Goal: Entertainment & Leisure: Consume media (video, audio)

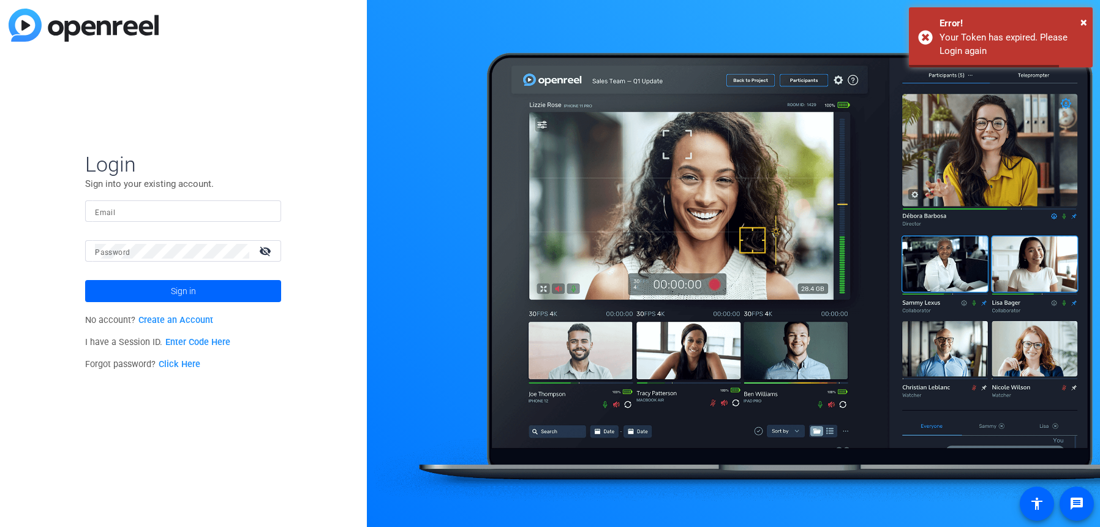
click at [171, 220] on div at bounding box center [183, 210] width 176 height 21
click at [162, 211] on input "Email" at bounding box center [183, 211] width 176 height 15
type input "[PERSON_NAME][EMAIL_ADDRESS][DOMAIN_NAME]"
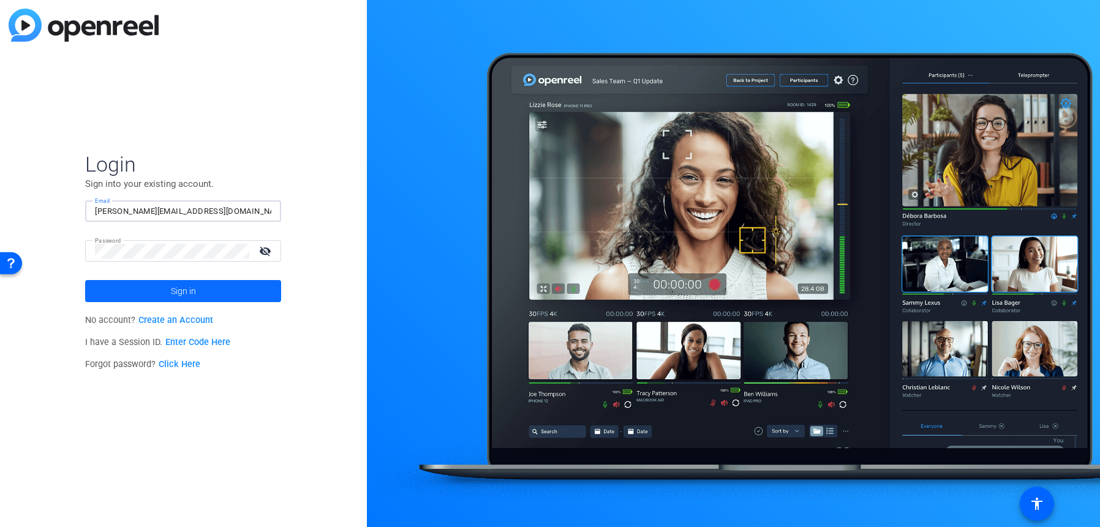
click at [200, 299] on span at bounding box center [183, 290] width 196 height 29
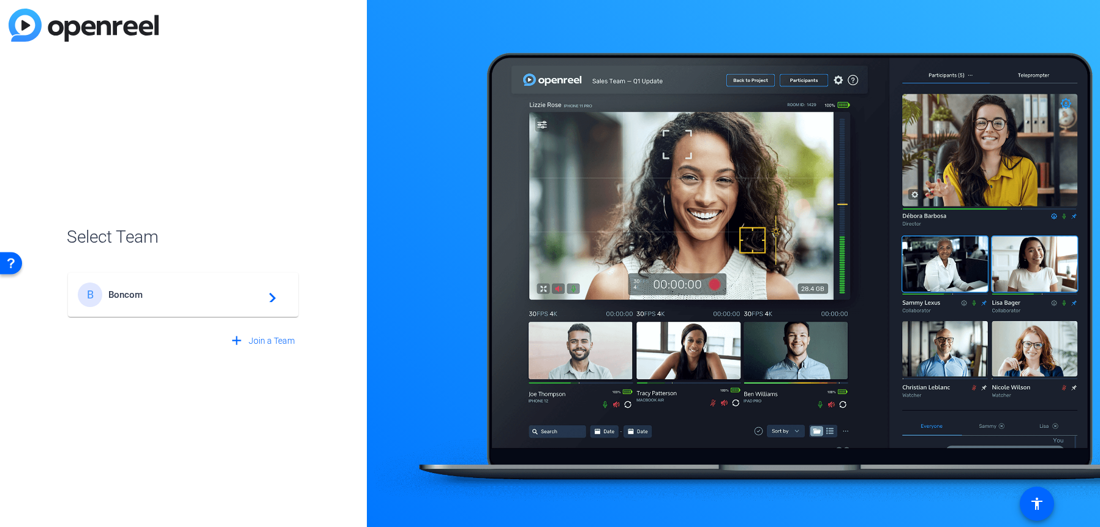
click at [233, 295] on span "Boncom" at bounding box center [184, 294] width 153 height 11
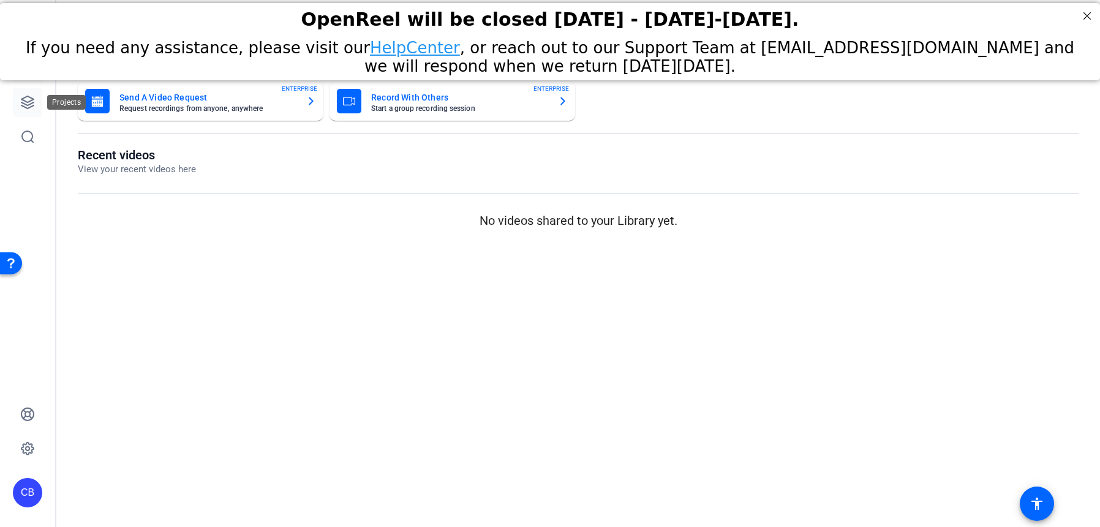
click at [28, 108] on icon at bounding box center [27, 102] width 15 height 15
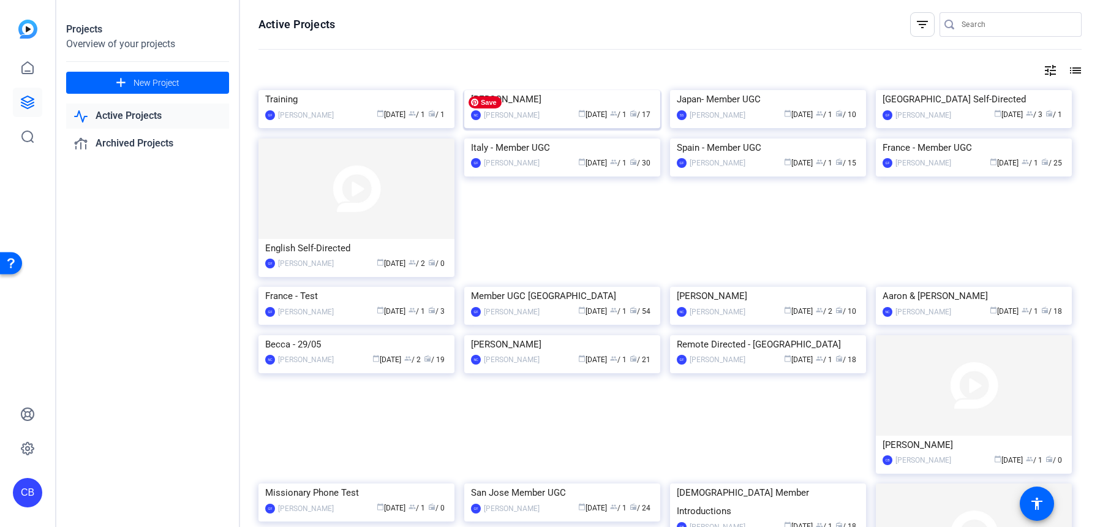
click at [549, 90] on img at bounding box center [562, 90] width 196 height 0
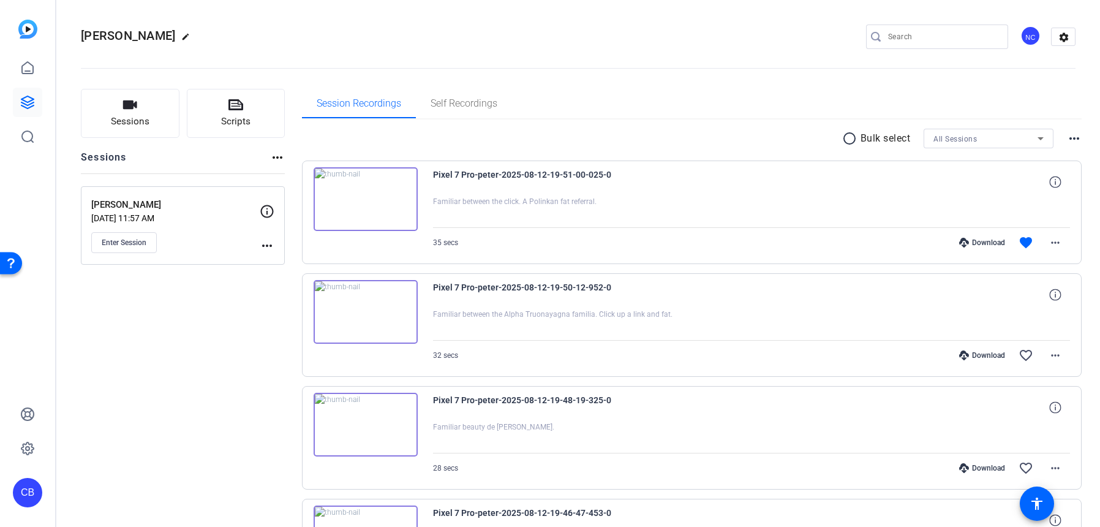
click at [358, 198] on img at bounding box center [366, 199] width 104 height 64
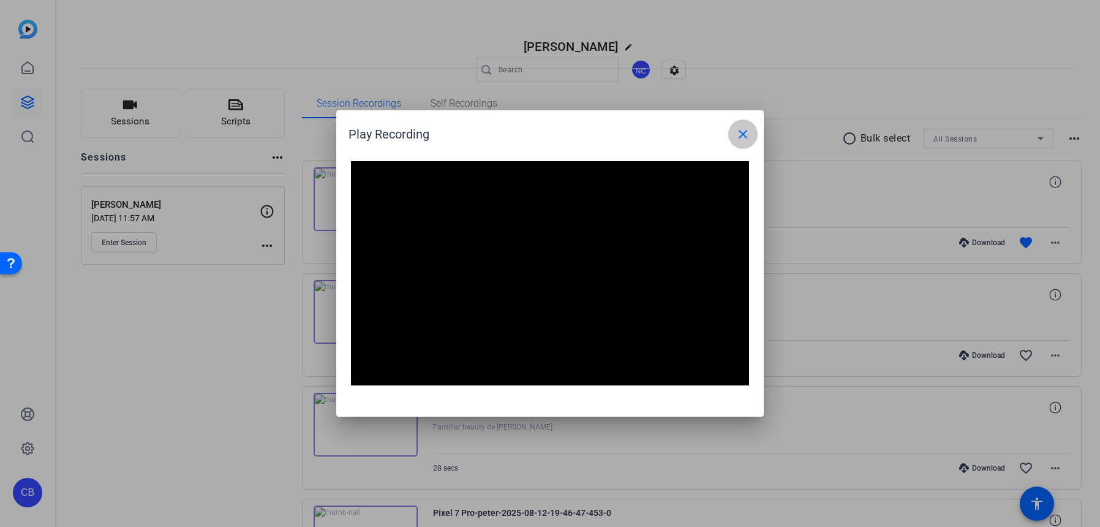
click at [736, 127] on mat-icon "close" at bounding box center [743, 134] width 15 height 15
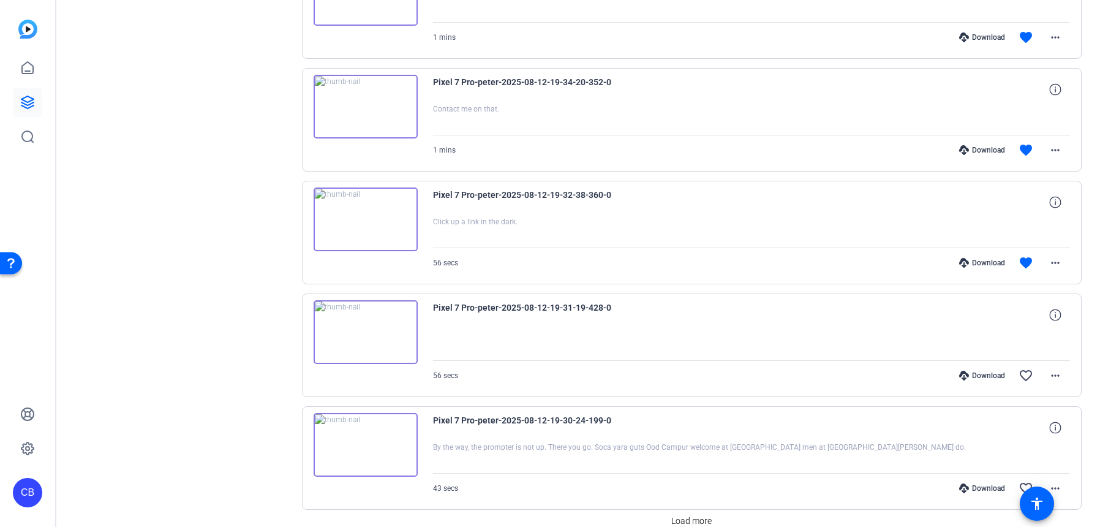
scroll to position [716, 0]
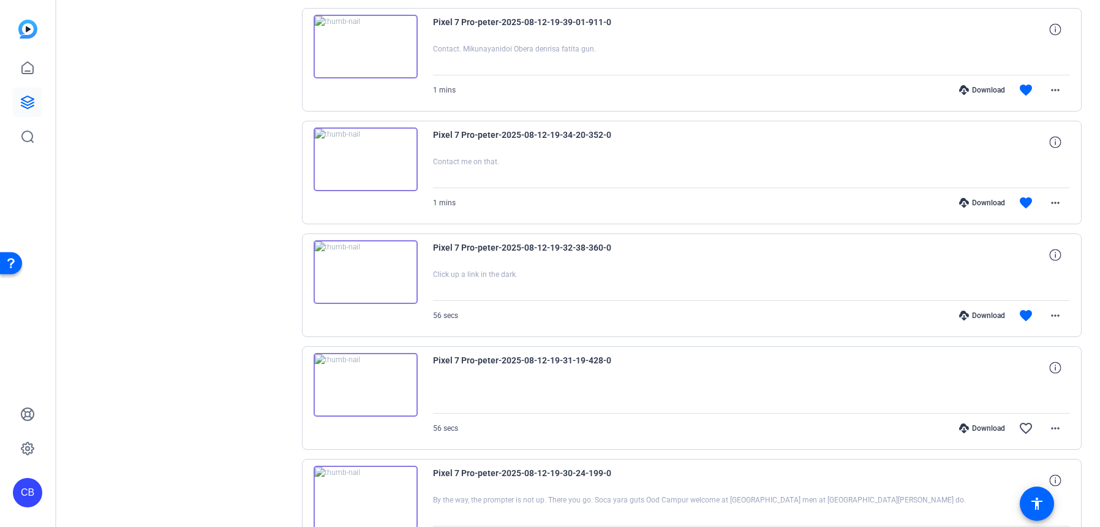
click at [363, 270] on img at bounding box center [366, 272] width 104 height 64
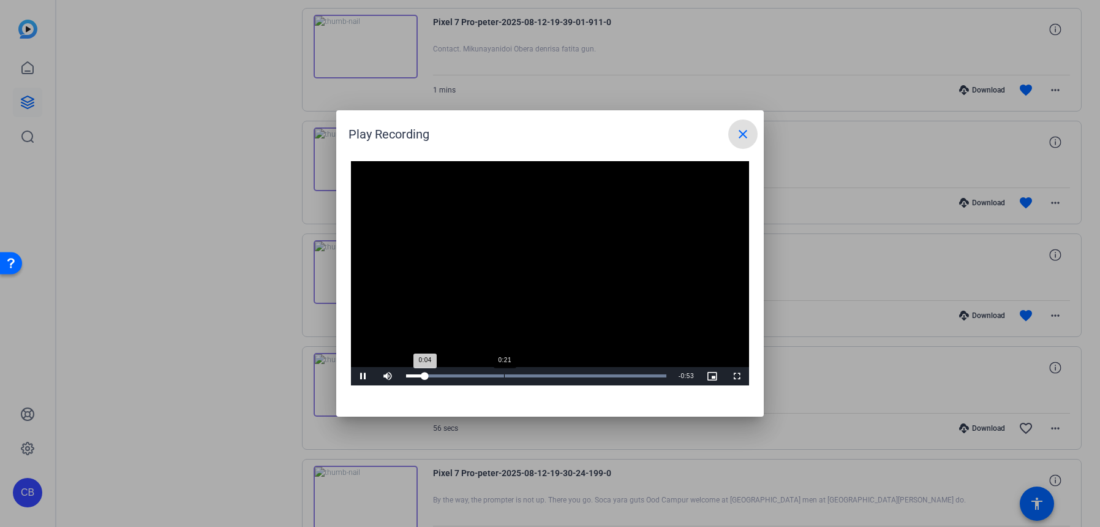
click at [504, 378] on div "Loaded : 100.00% 0:21 0:04" at bounding box center [536, 376] width 273 height 18
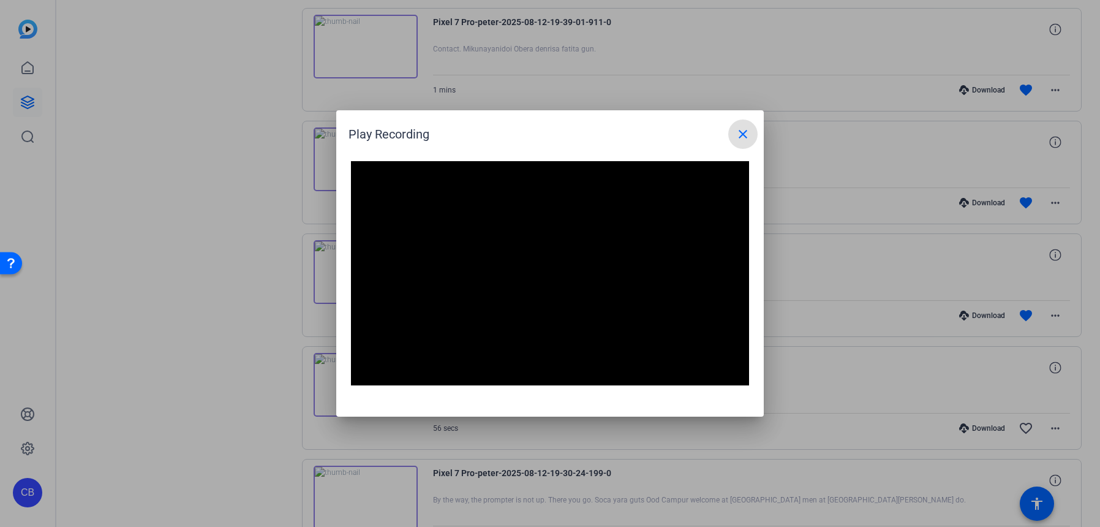
click at [741, 135] on mat-icon "close" at bounding box center [743, 134] width 15 height 15
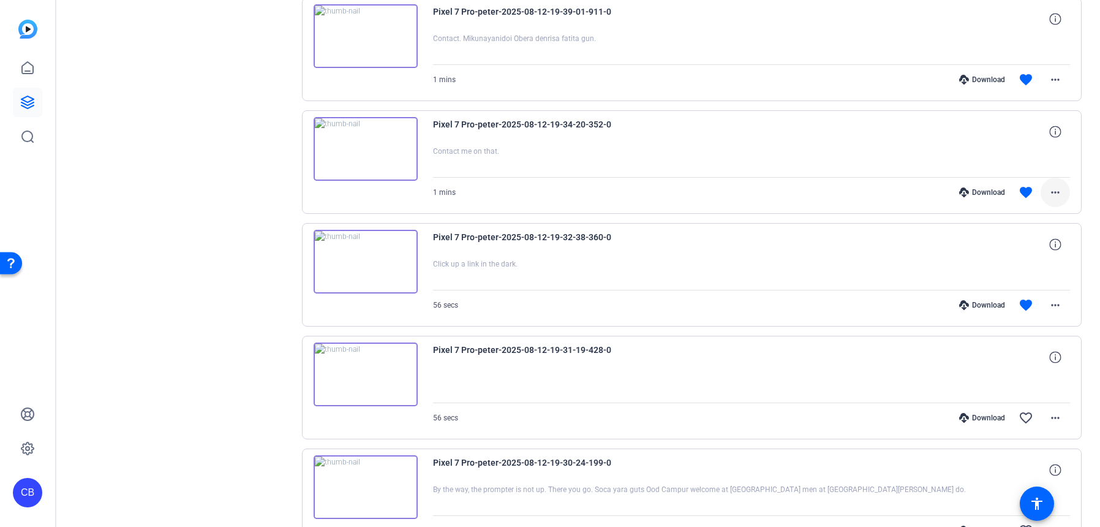
scroll to position [756, 0]
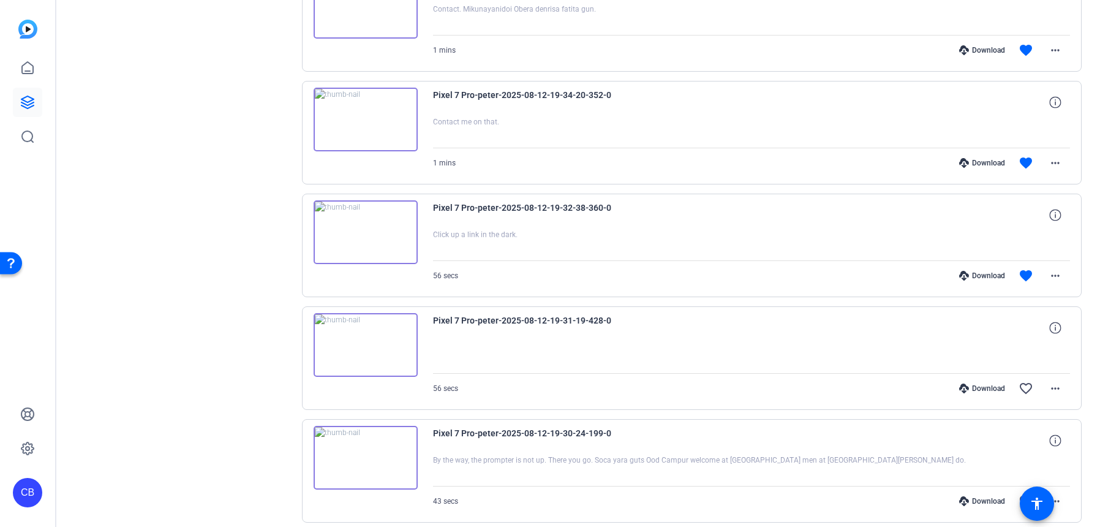
click at [363, 127] on img at bounding box center [366, 120] width 104 height 64
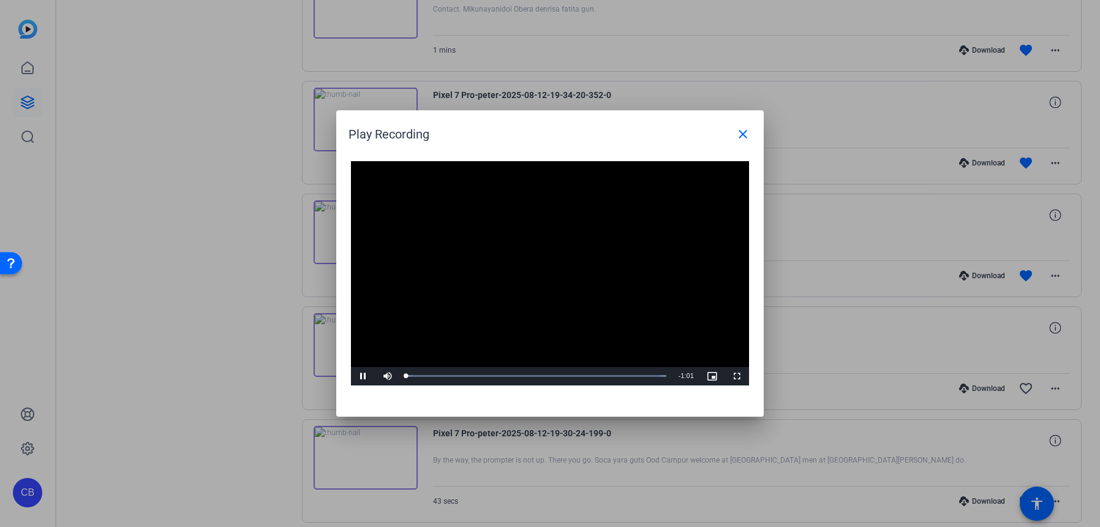
click at [537, 260] on video "Video Player" at bounding box center [550, 273] width 398 height 224
click at [360, 376] on span "Video Player" at bounding box center [363, 376] width 25 height 0
click at [441, 376] on div "Loaded : 100.00% 0:07 0:08" at bounding box center [536, 375] width 260 height 3
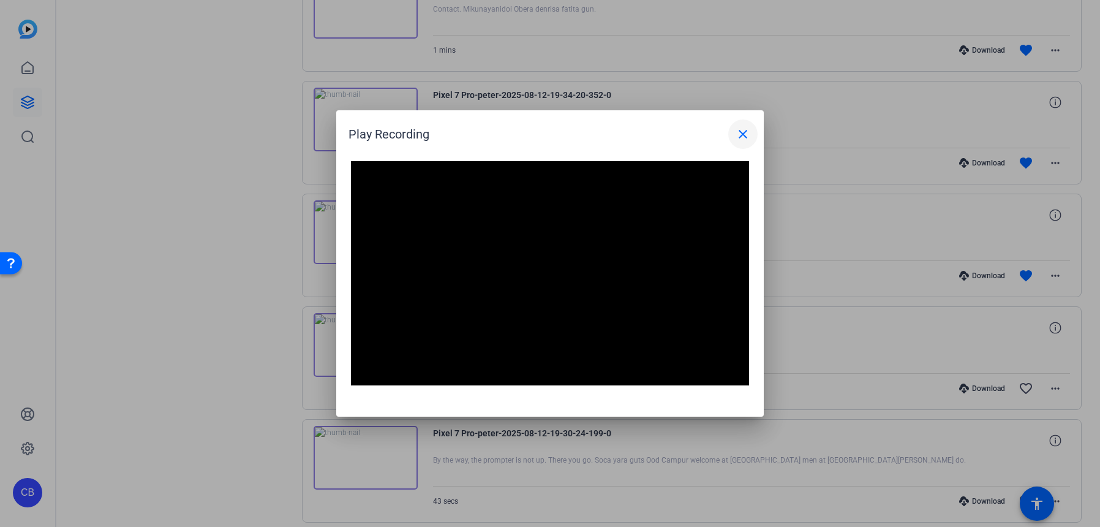
click at [747, 136] on mat-icon "close" at bounding box center [743, 134] width 15 height 15
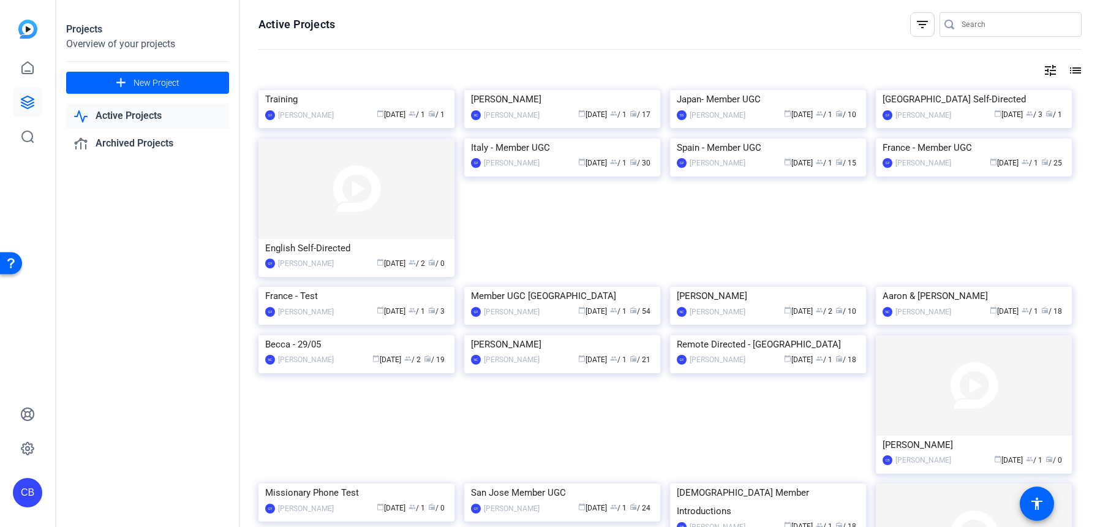
click at [732, 32] on openreel-page-title "Active Projects filter_list" at bounding box center [670, 24] width 823 height 25
click at [967, 138] on img at bounding box center [974, 138] width 196 height 0
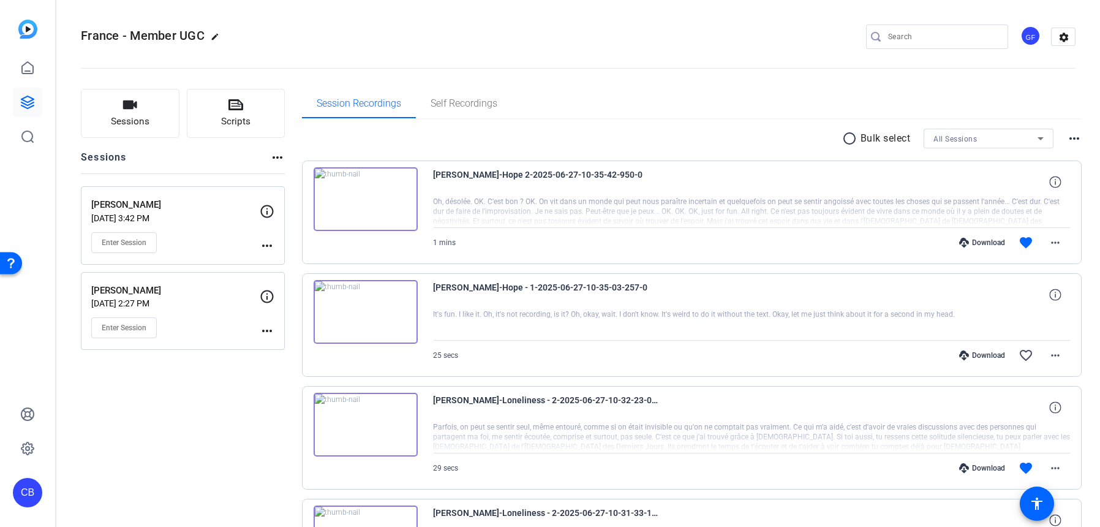
click at [370, 312] on img at bounding box center [366, 312] width 104 height 64
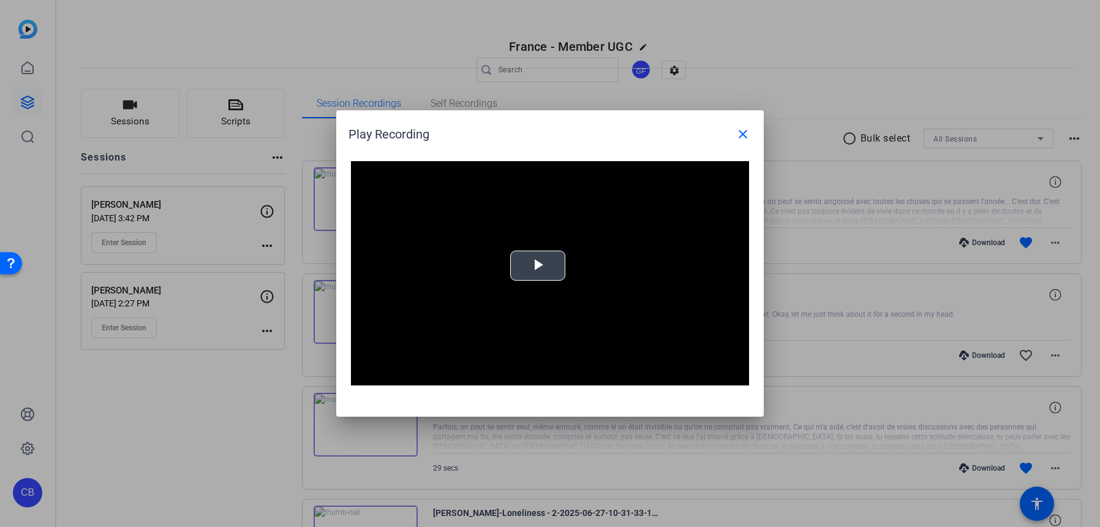
click at [538, 266] on span "Video Player" at bounding box center [538, 266] width 0 height 0
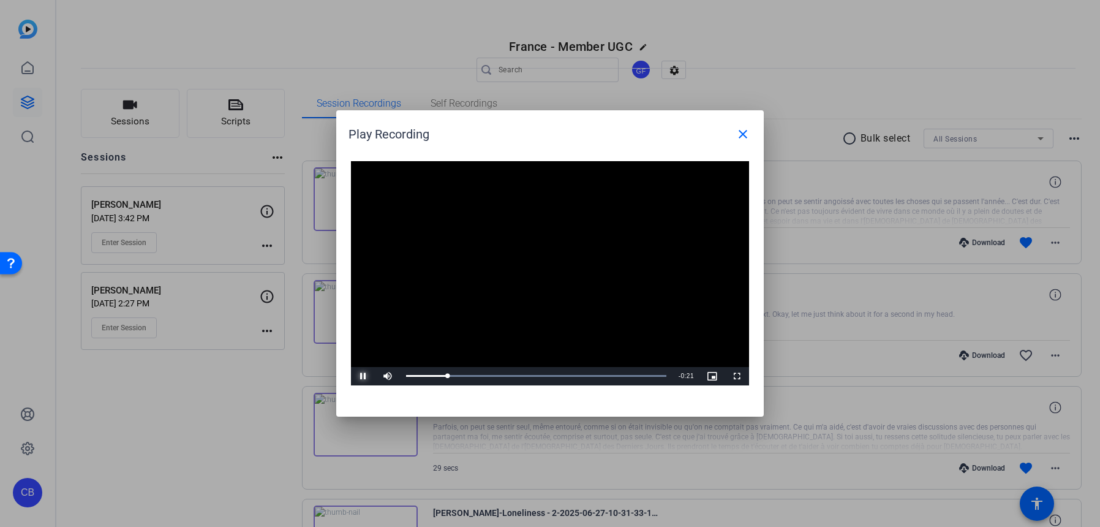
click at [361, 376] on span "Video Player" at bounding box center [363, 376] width 25 height 0
click at [362, 376] on span "Video Player" at bounding box center [363, 376] width 25 height 0
click at [744, 130] on mat-icon "close" at bounding box center [743, 134] width 15 height 15
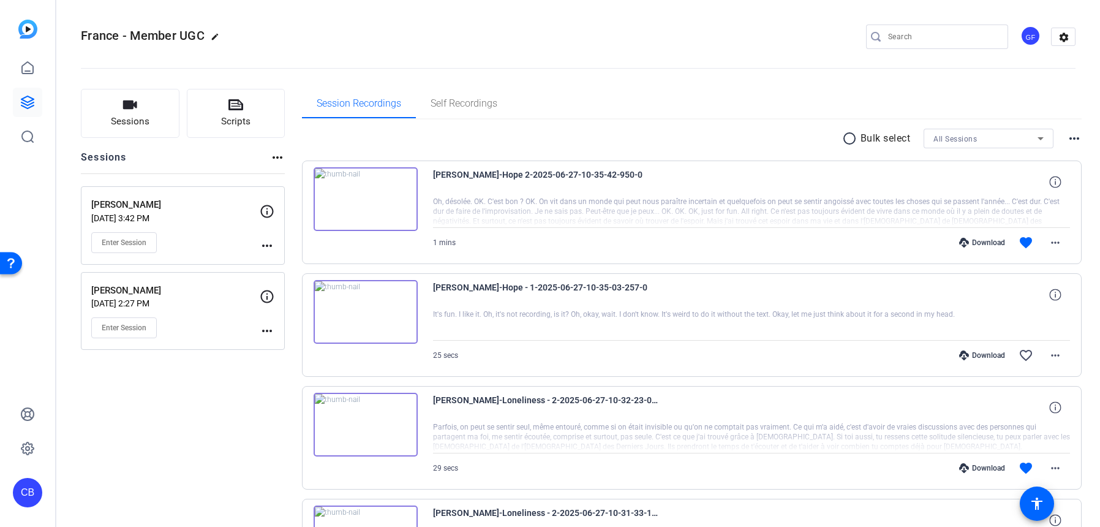
click at [26, 86] on div at bounding box center [27, 102] width 29 height 98
click at [28, 93] on link at bounding box center [27, 102] width 29 height 29
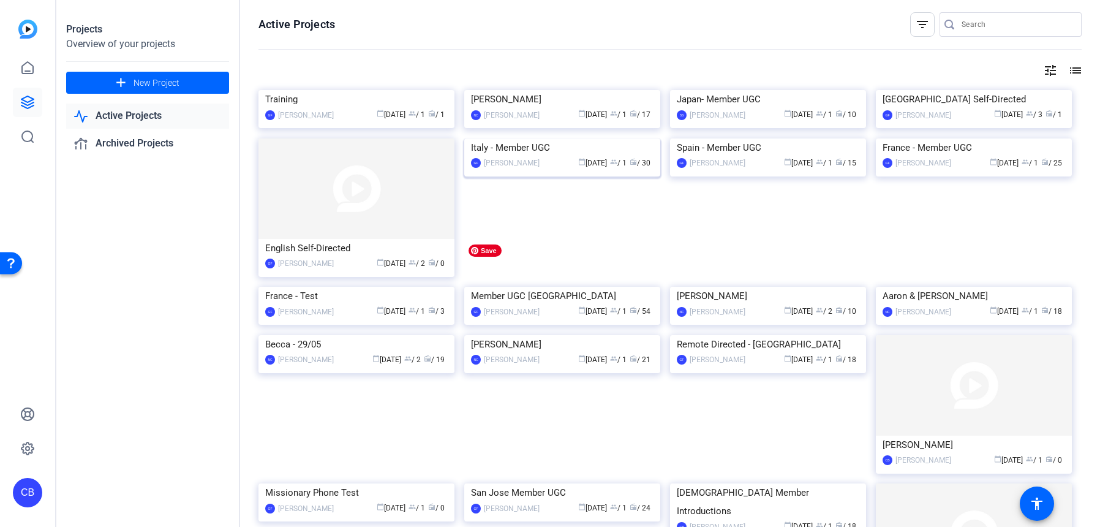
click at [648, 138] on img at bounding box center [562, 138] width 196 height 0
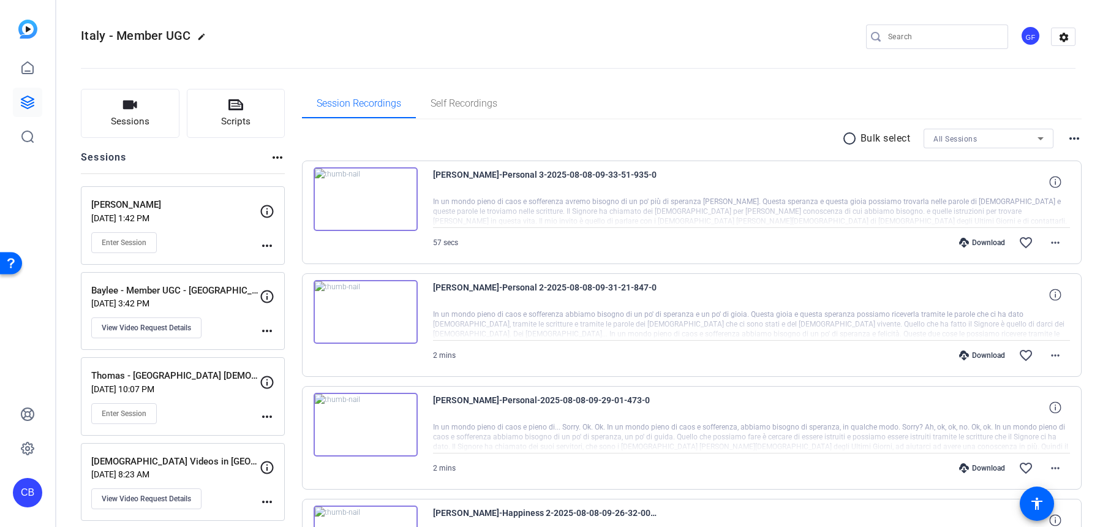
click at [887, 204] on div at bounding box center [752, 212] width 638 height 31
click at [844, 209] on div at bounding box center [752, 212] width 638 height 31
click at [1054, 235] on mat-icon "more_horiz" at bounding box center [1055, 242] width 15 height 15
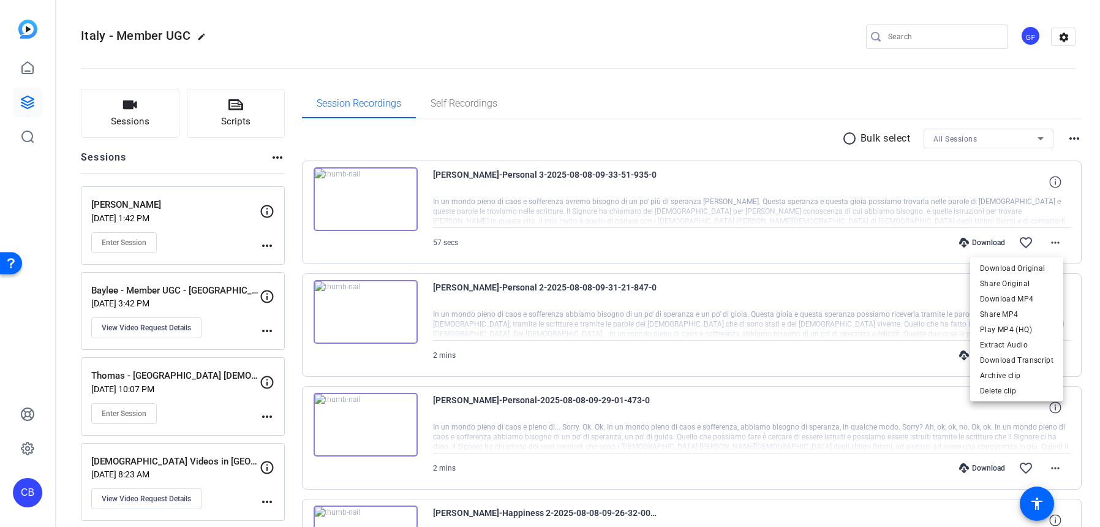
click at [684, 144] on div at bounding box center [550, 263] width 1100 height 527
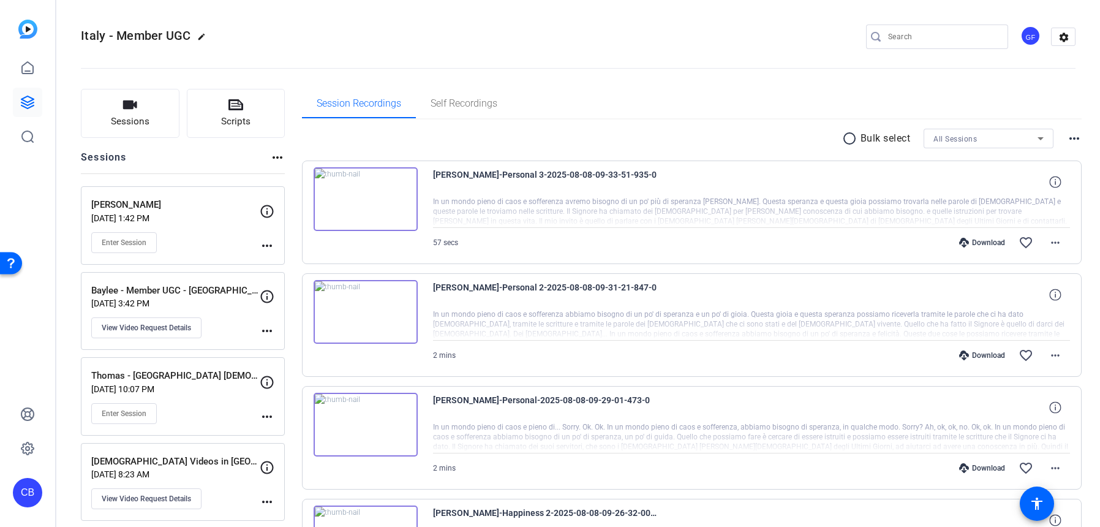
click at [202, 296] on p "Baylee - Member UGC - [GEOGRAPHIC_DATA]" at bounding box center [175, 291] width 168 height 14
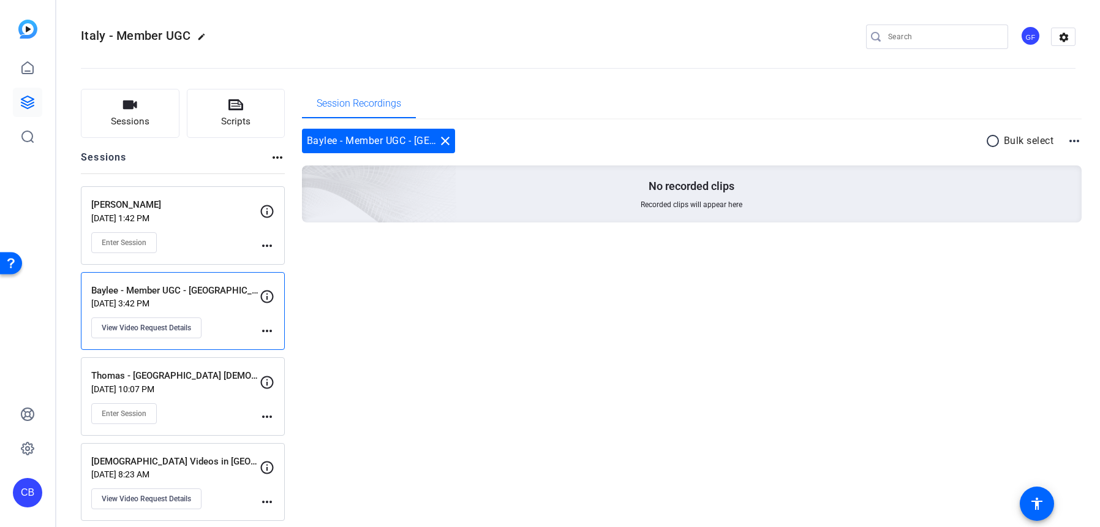
click at [181, 212] on div "[PERSON_NAME] [DATE] 1:42 PM Enter Session" at bounding box center [175, 225] width 168 height 55
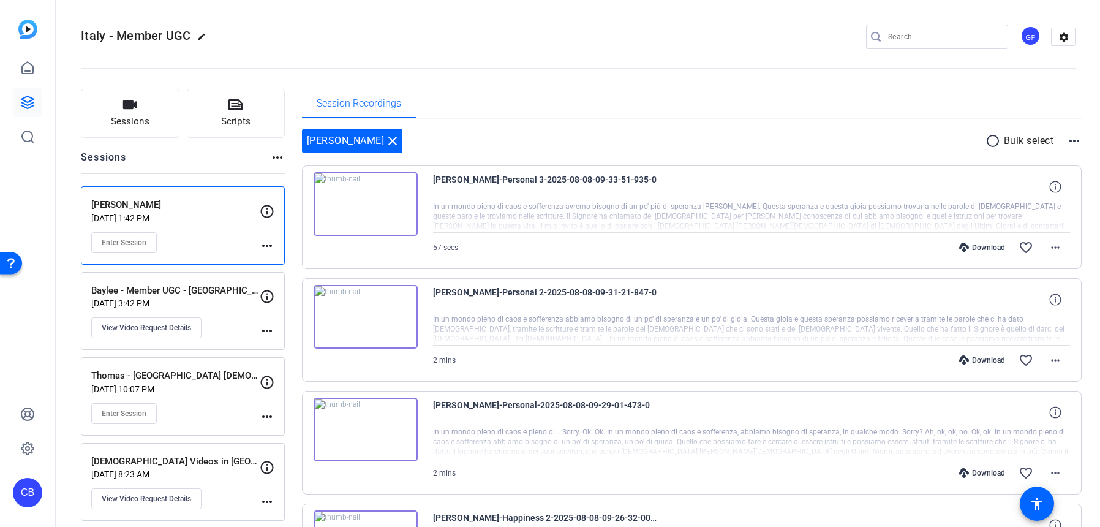
click at [357, 205] on img at bounding box center [366, 204] width 104 height 64
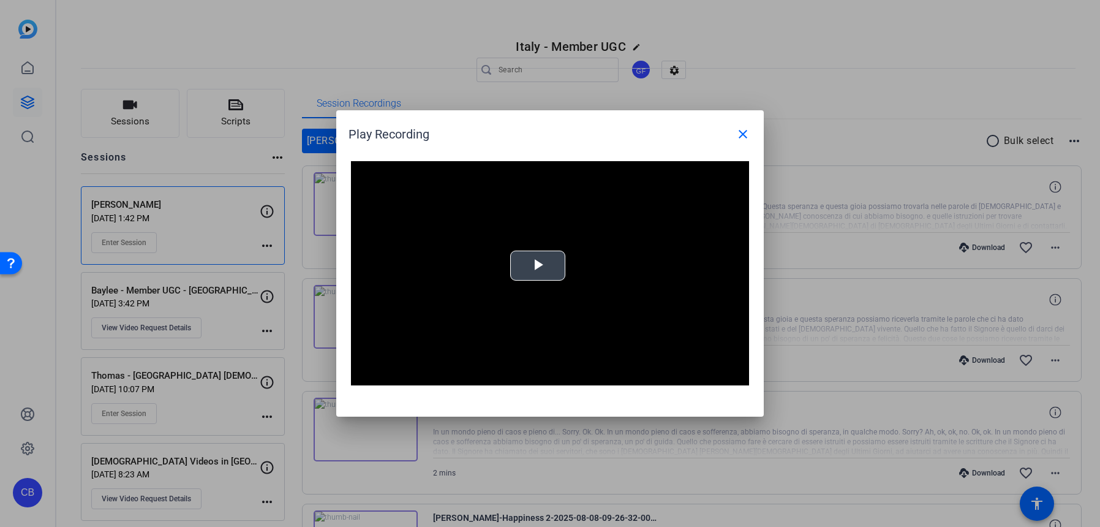
click at [538, 266] on span "Video Player" at bounding box center [538, 266] width 0 height 0
click at [747, 129] on mat-icon "close" at bounding box center [743, 134] width 15 height 15
